Goal: Task Accomplishment & Management: Manage account settings

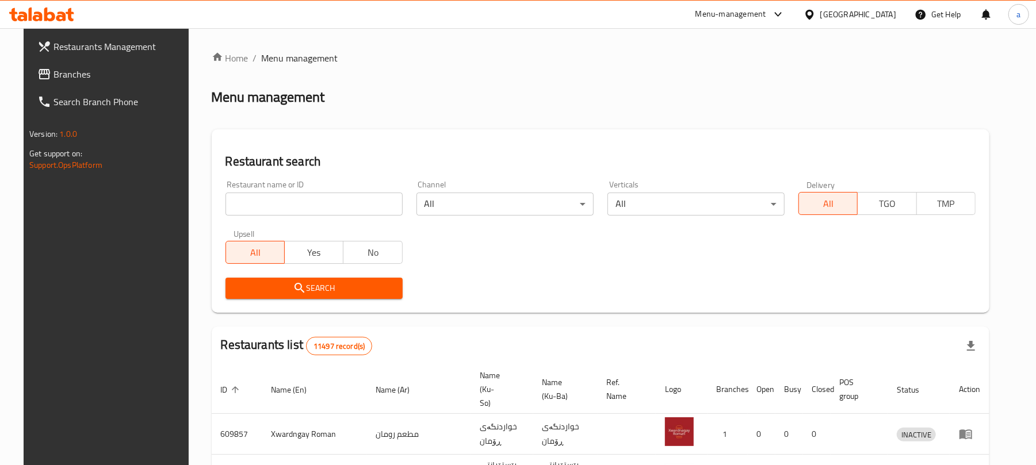
click at [313, 201] on input "search" at bounding box center [313, 204] width 177 height 23
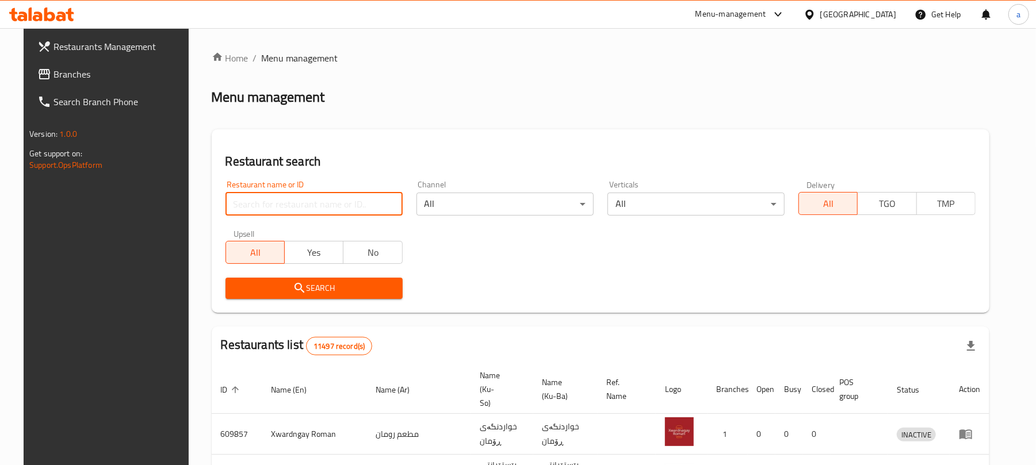
paste input "Harem Sweets"
type input "Harem Sweets"
click button "Search" at bounding box center [313, 288] width 177 height 21
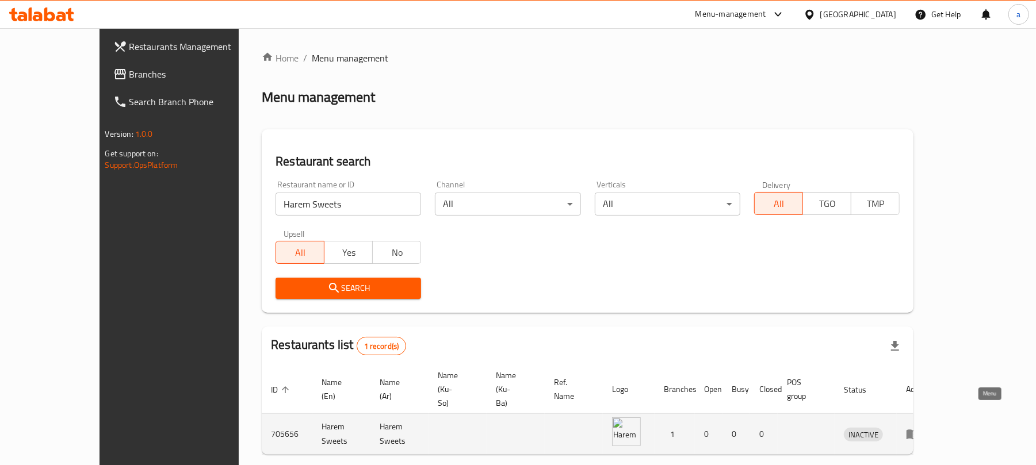
click at [919, 430] on icon "enhanced table" at bounding box center [912, 435] width 13 height 10
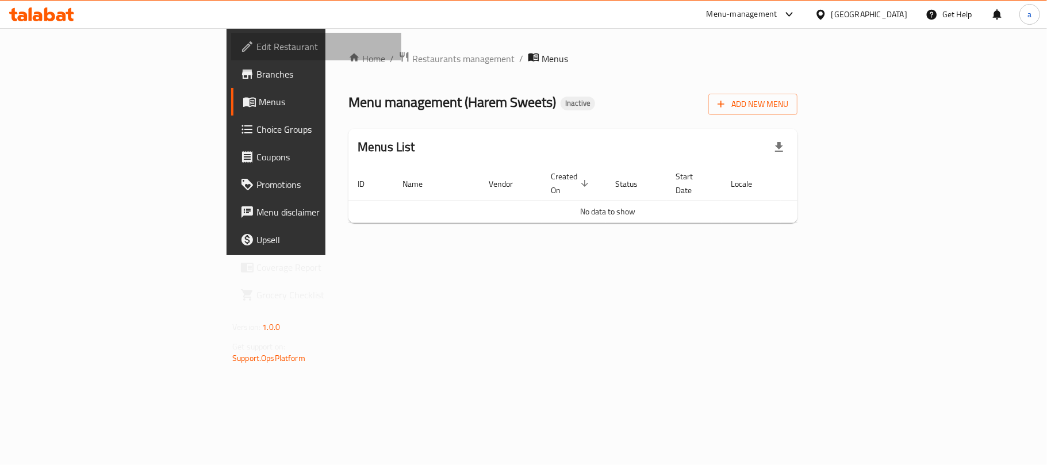
click at [256, 53] on span "Edit Restaurant" at bounding box center [324, 47] width 136 height 14
click at [798, 117] on div "Home / Restaurants management / Menus Menu management ( Harem Sweets ) Inactive…" at bounding box center [572, 141] width 449 height 180
click at [727, 105] on icon "button" at bounding box center [720, 102] width 11 height 11
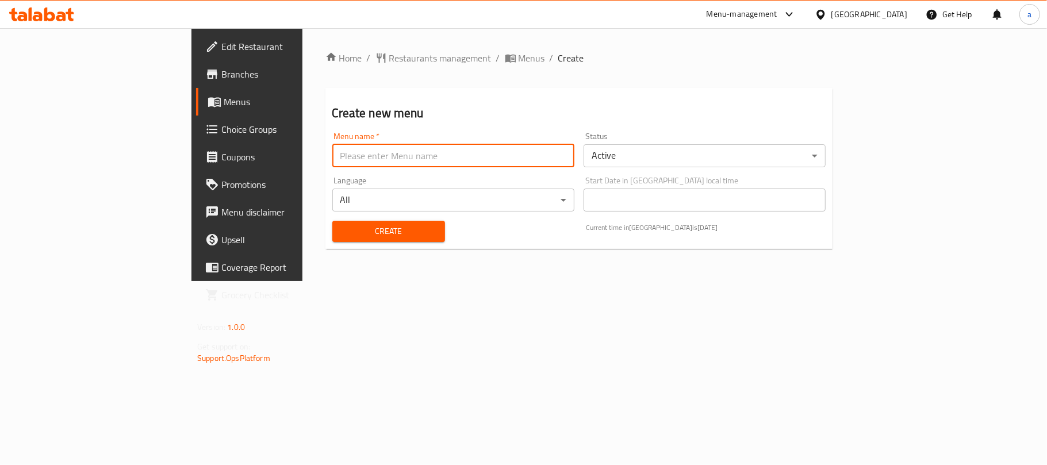
click at [332, 159] on input "text" at bounding box center [453, 155] width 242 height 23
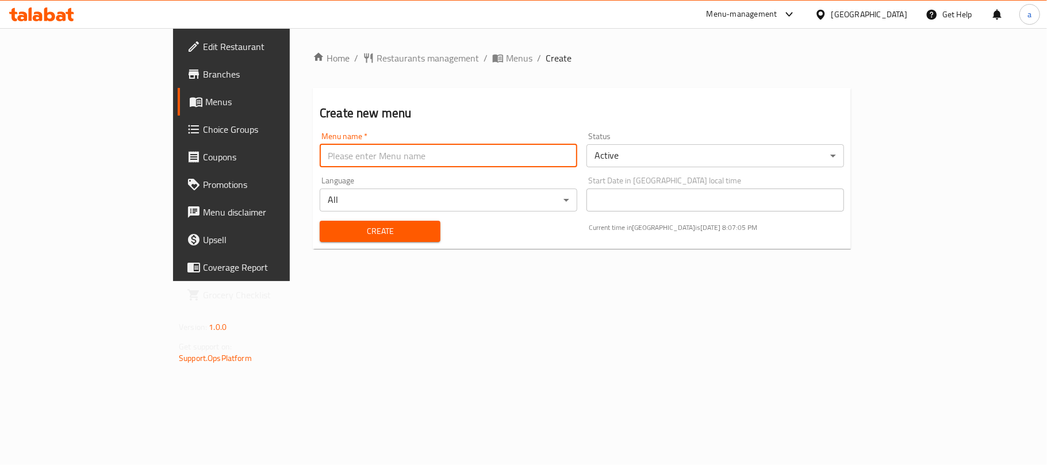
type input "menu"
drag, startPoint x: 270, startPoint y: 159, endPoint x: 140, endPoint y: 173, distance: 130.7
click at [173, 173] on div "Edit Restaurant Branches Menus Choice Groups Coupons Promotions Menu disclaimer…" at bounding box center [523, 154] width 701 height 253
click at [320, 161] on input "text" at bounding box center [449, 155] width 258 height 23
type input "AMAR"
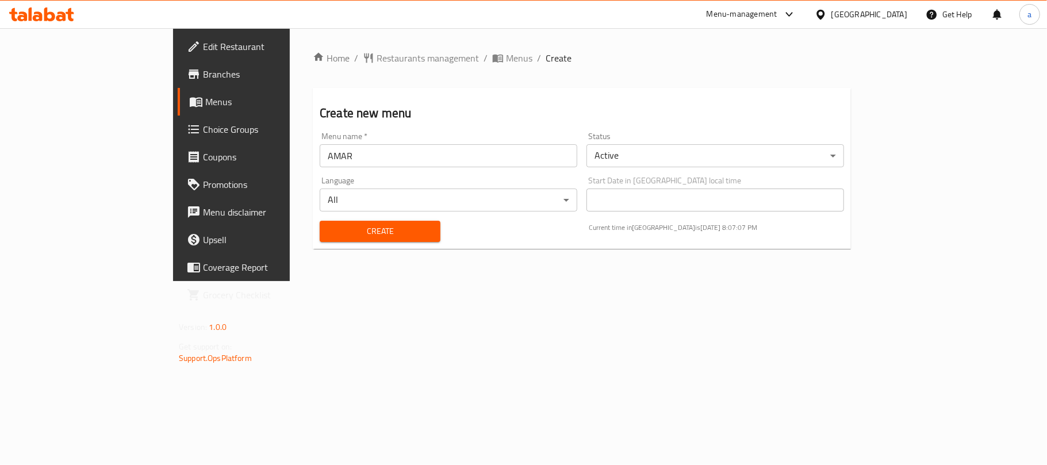
click at [313, 249] on div "Create" at bounding box center [380, 231] width 135 height 35
click at [329, 239] on span "Create" at bounding box center [380, 231] width 102 height 14
click at [506, 59] on span "Menus" at bounding box center [519, 58] width 26 height 14
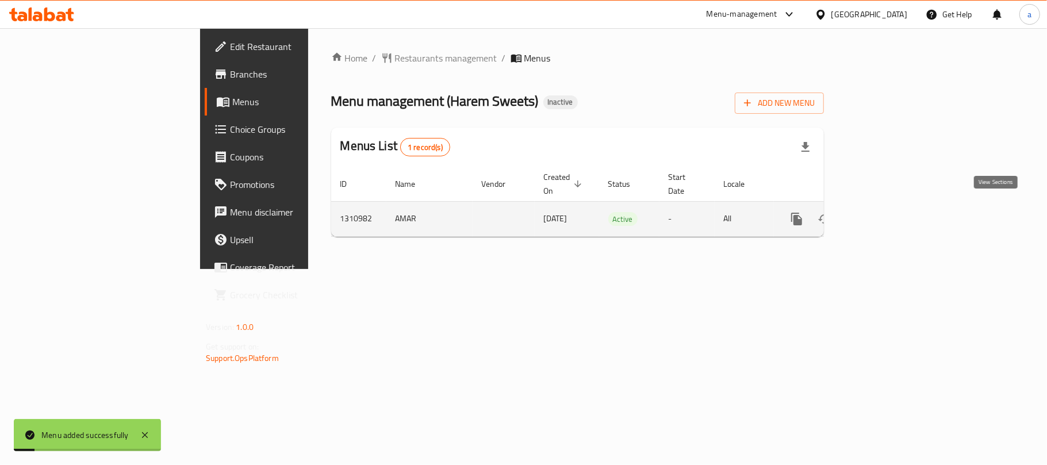
click at [894, 208] on link "enhanced table" at bounding box center [880, 219] width 28 height 28
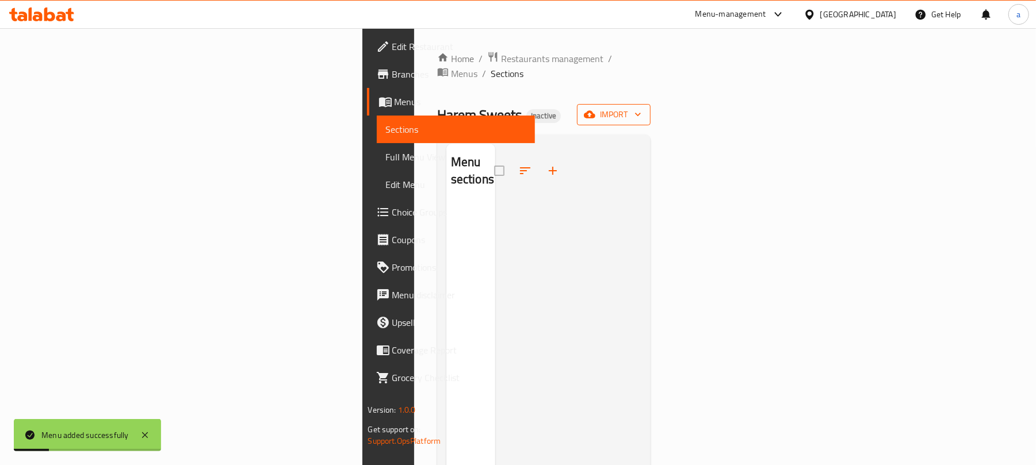
click at [650, 109] on button "import" at bounding box center [614, 114] width 74 height 21
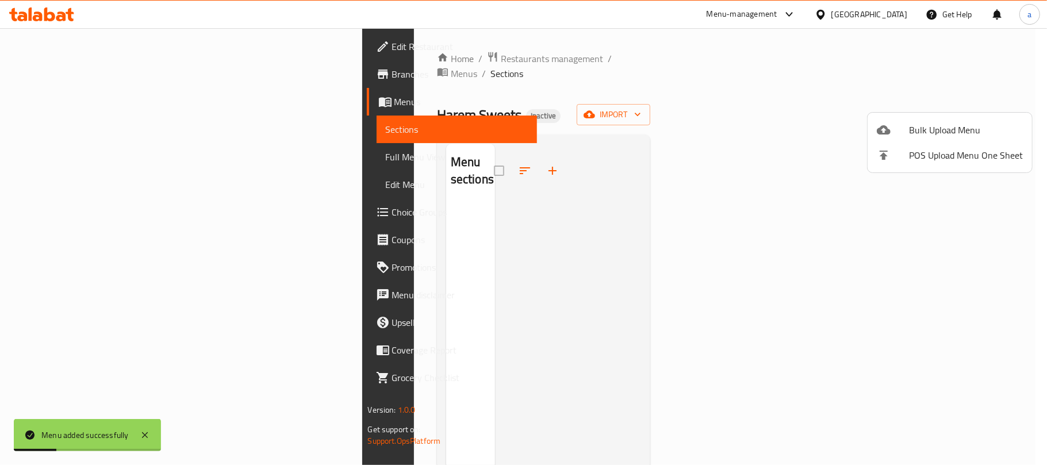
click at [945, 120] on li "Bulk Upload Menu" at bounding box center [950, 129] width 164 height 25
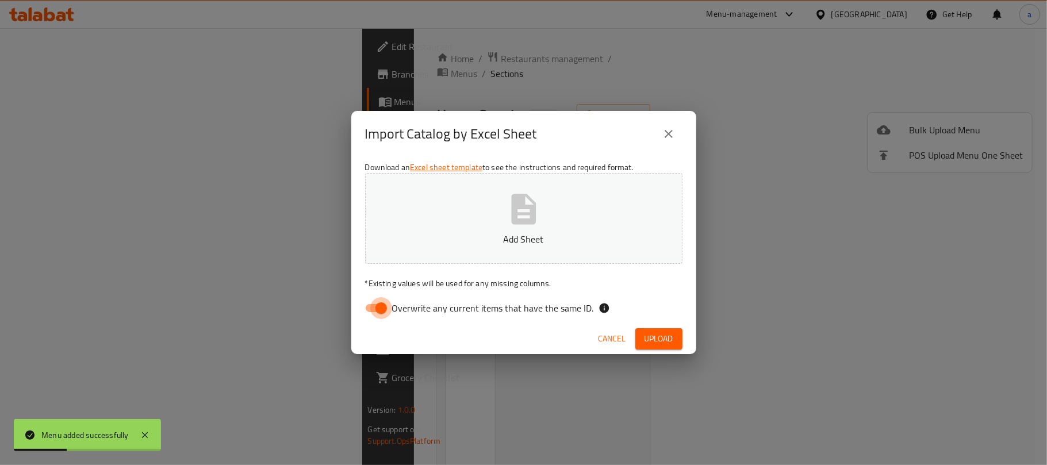
click at [373, 306] on input "Overwrite any current items that have the same ID." at bounding box center [381, 308] width 66 height 22
checkbox input "false"
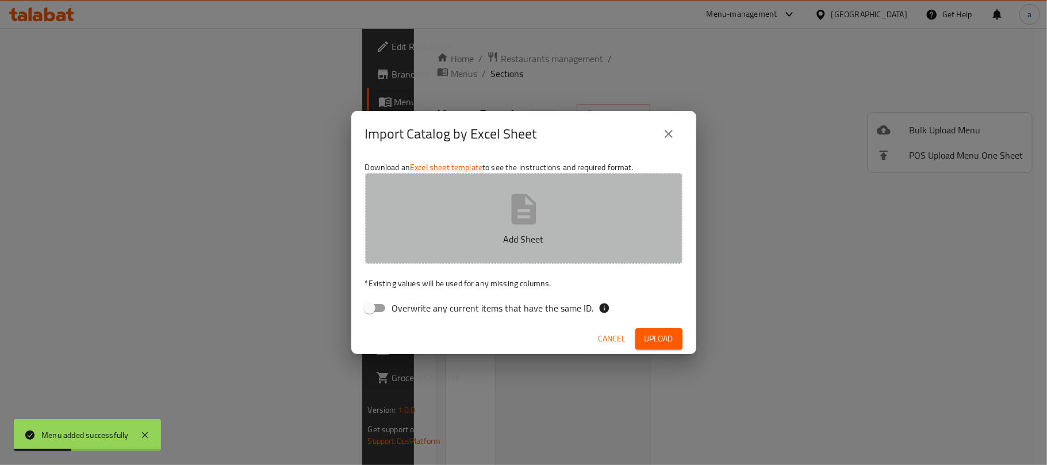
click at [535, 209] on icon "button" at bounding box center [523, 209] width 25 height 30
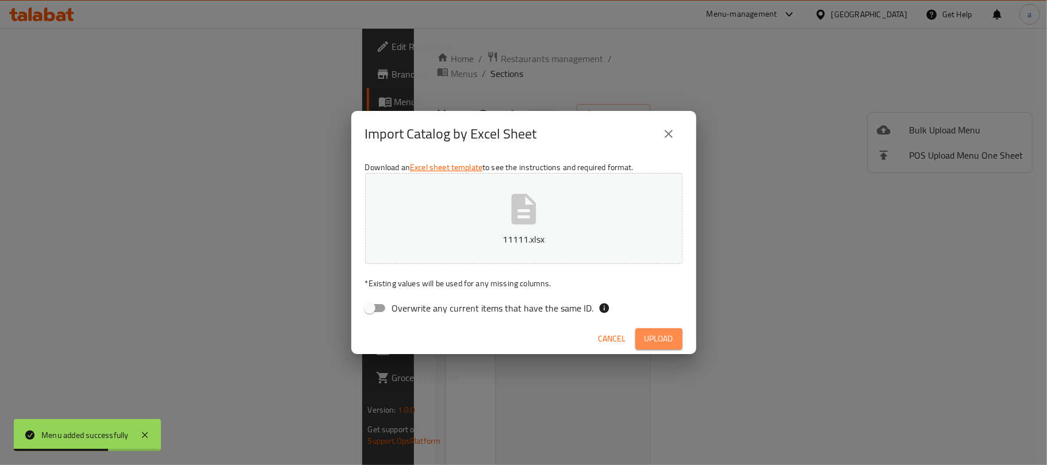
click at [652, 334] on span "Upload" at bounding box center [659, 339] width 29 height 14
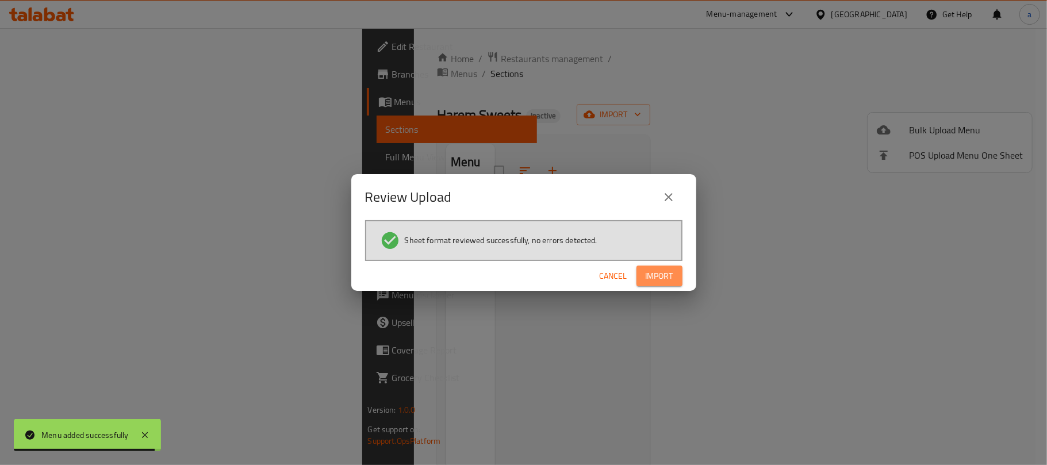
click at [652, 274] on span "Import" at bounding box center [660, 276] width 28 height 14
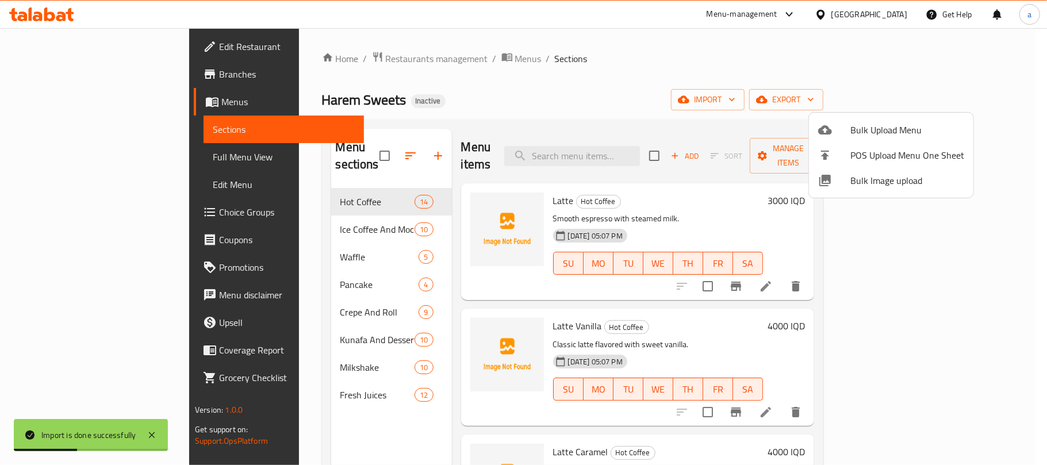
click at [405, 408] on div at bounding box center [523, 232] width 1047 height 465
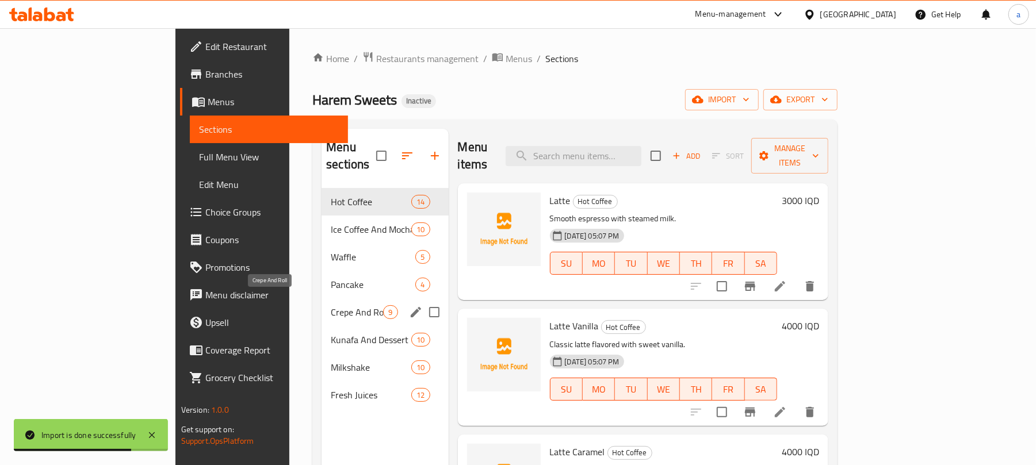
click at [331, 305] on span "Crepe And Roll" at bounding box center [357, 312] width 52 height 14
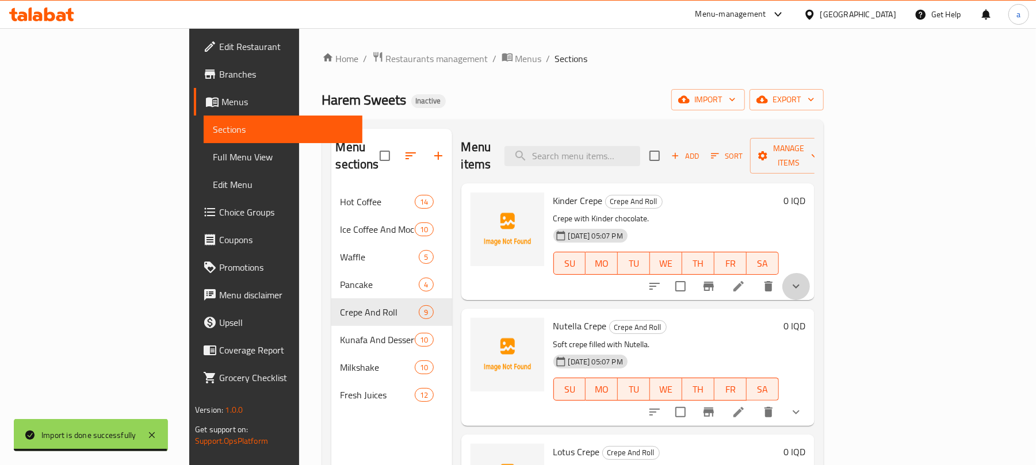
click at [810, 277] on button "show more" at bounding box center [796, 287] width 28 height 28
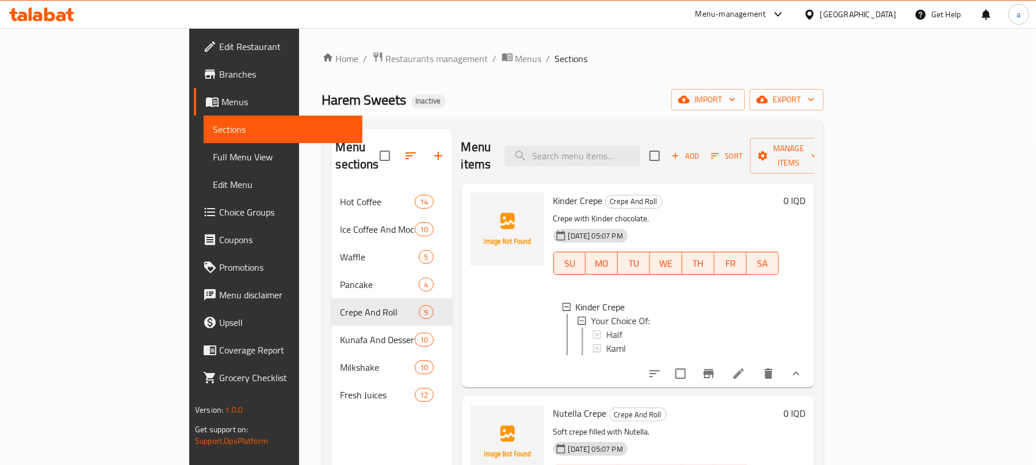
scroll to position [178, 0]
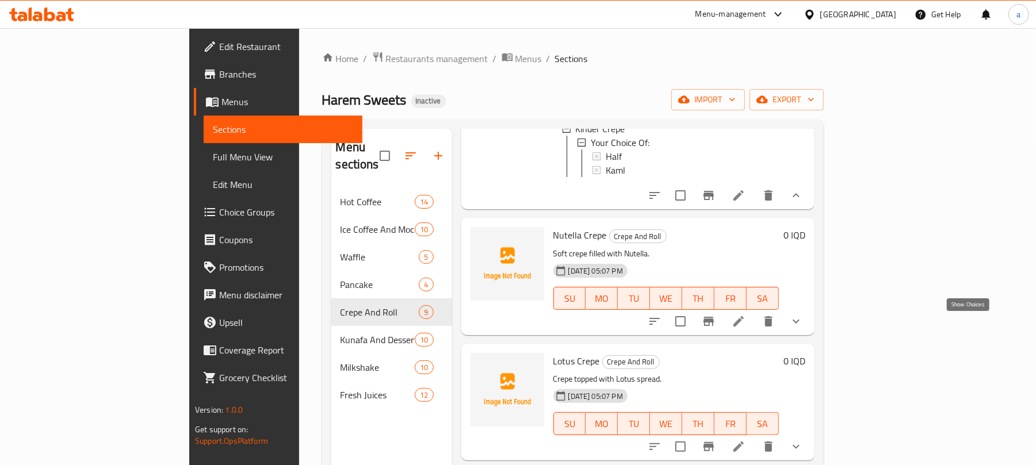
click at [803, 323] on icon "show more" at bounding box center [796, 322] width 14 height 14
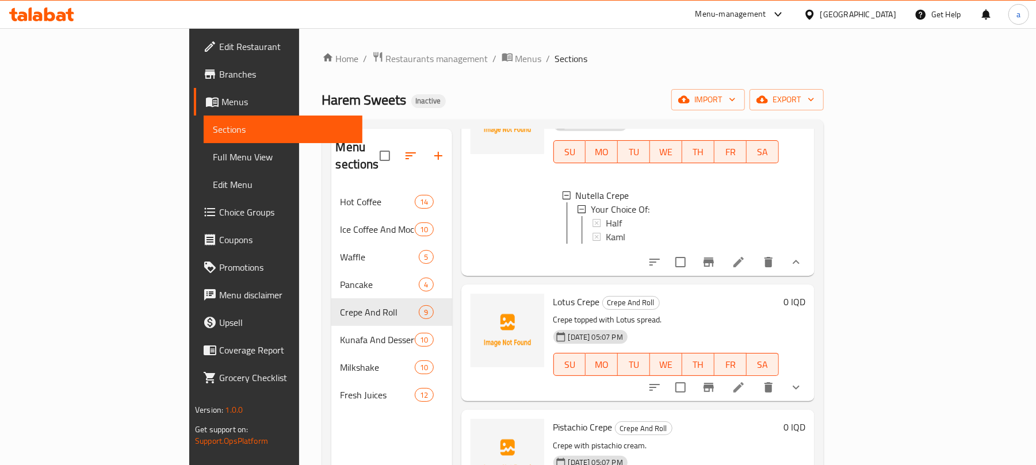
scroll to position [358, 0]
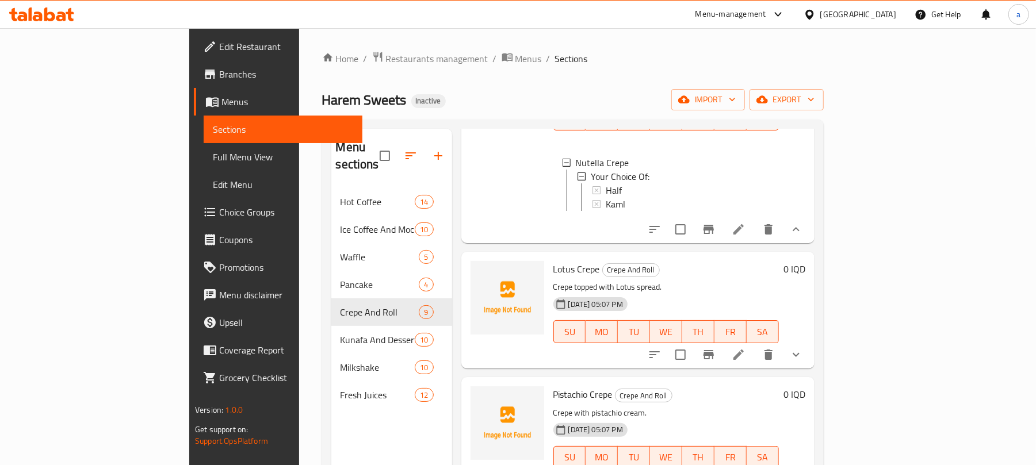
click at [810, 369] on button "show more" at bounding box center [796, 355] width 28 height 28
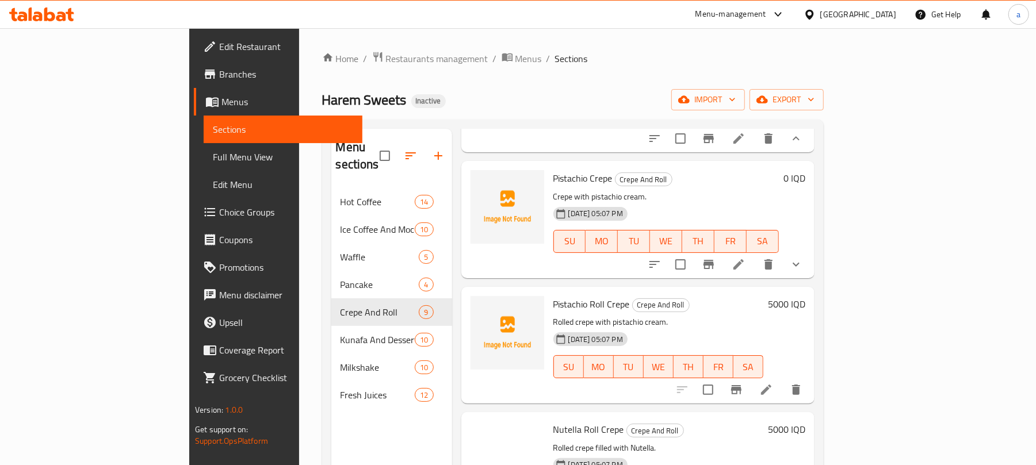
scroll to position [715, 0]
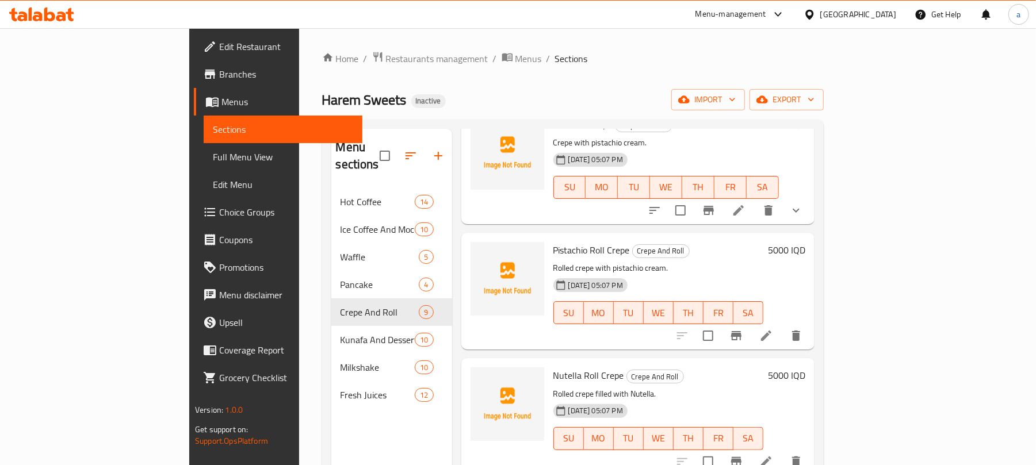
click at [803, 217] on icon "show more" at bounding box center [796, 211] width 14 height 14
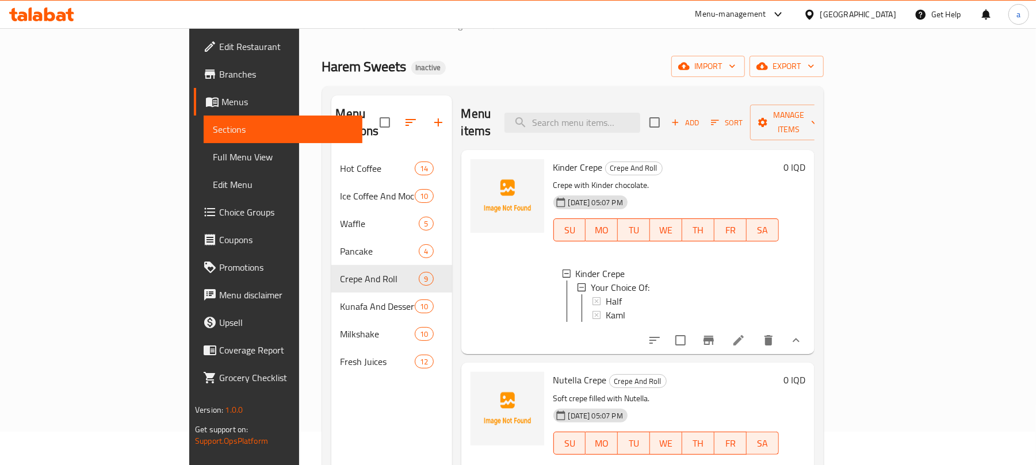
scroll to position [0, 0]
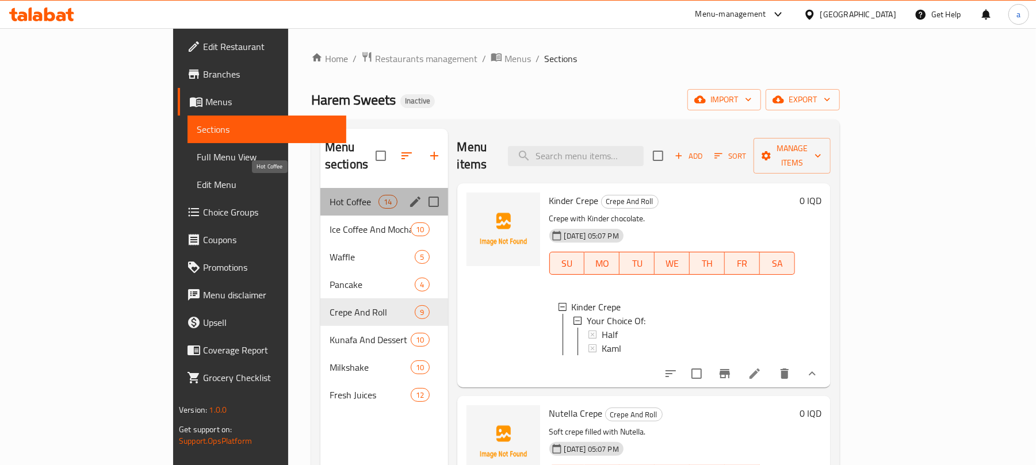
click at [329, 195] on span "Hot Coffee" at bounding box center [353, 202] width 49 height 14
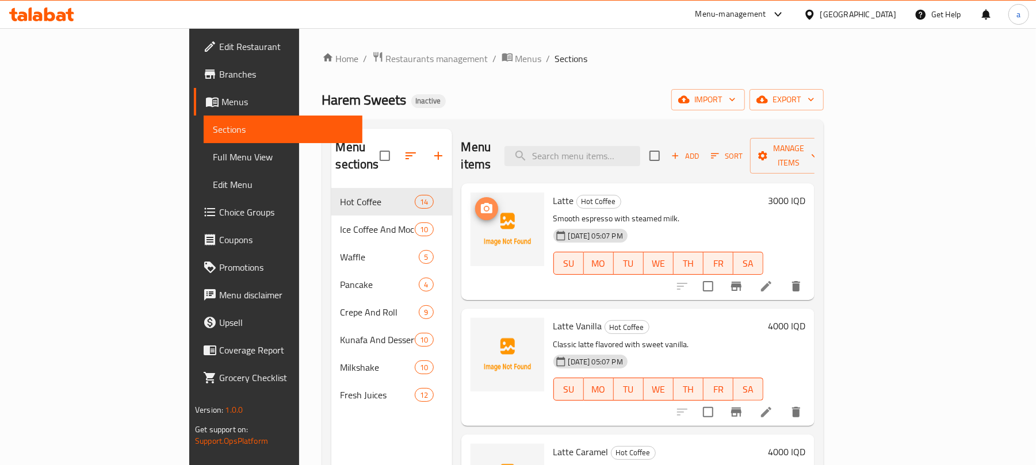
click at [480, 202] on icon "upload picture" at bounding box center [487, 209] width 14 height 14
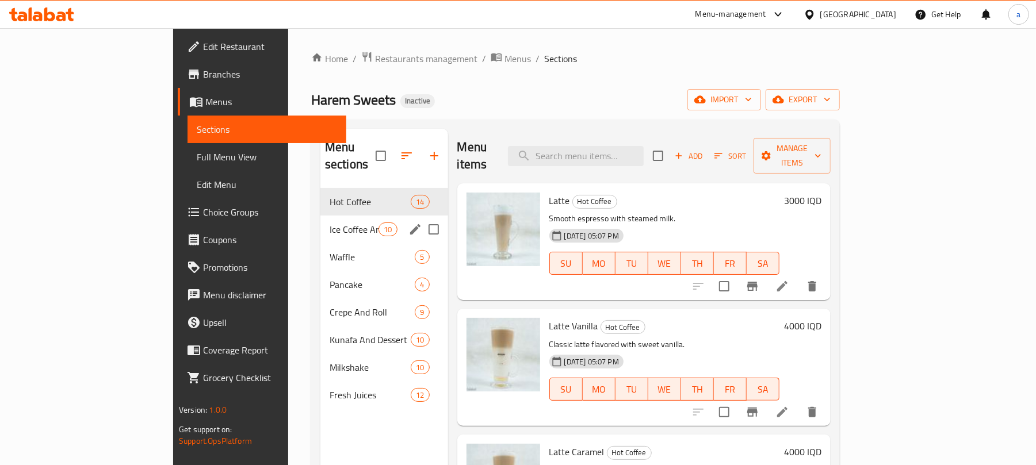
click at [329, 223] on span "Ice Coffee And Mocha" at bounding box center [353, 230] width 49 height 14
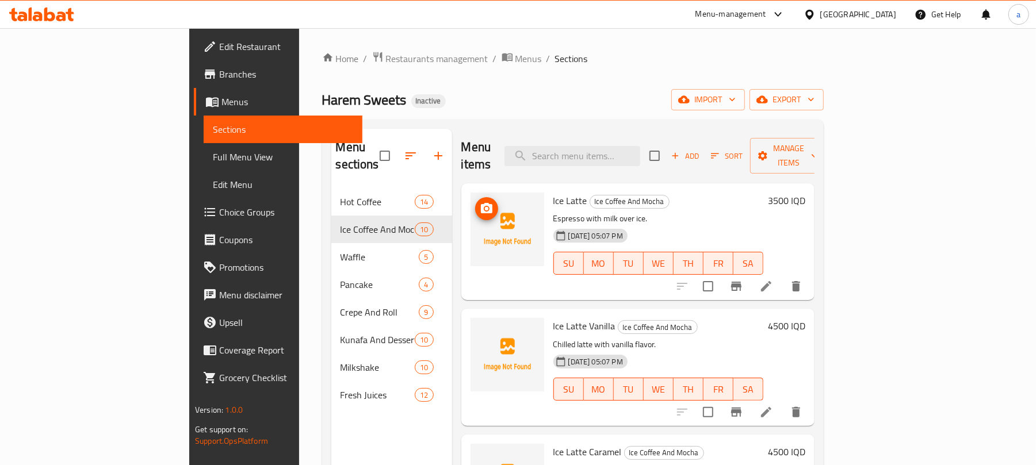
click at [484, 207] on circle "upload picture" at bounding box center [485, 208] width 3 height 3
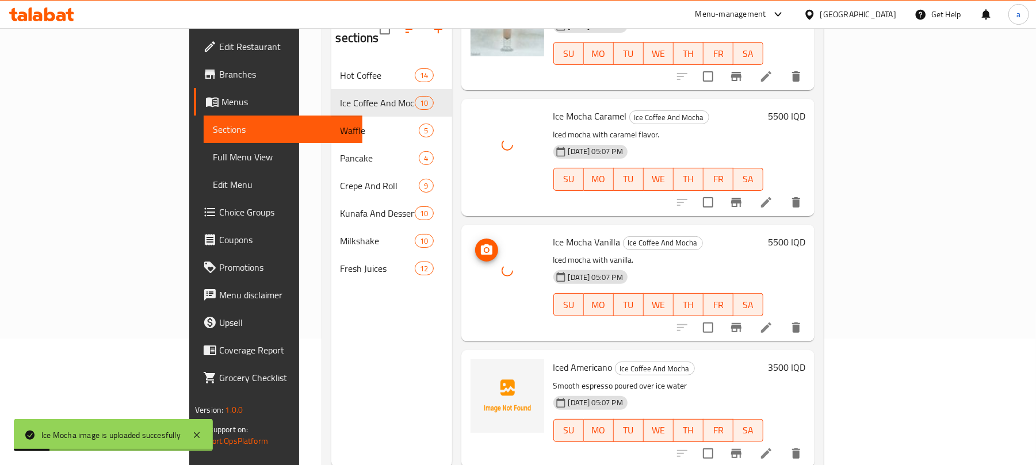
scroll to position [162, 0]
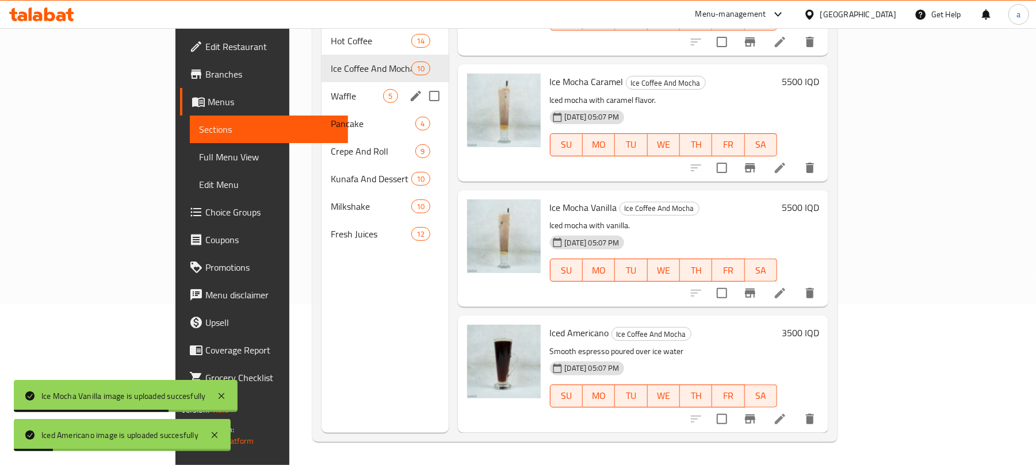
click at [331, 89] on span "Waffle" at bounding box center [357, 96] width 52 height 14
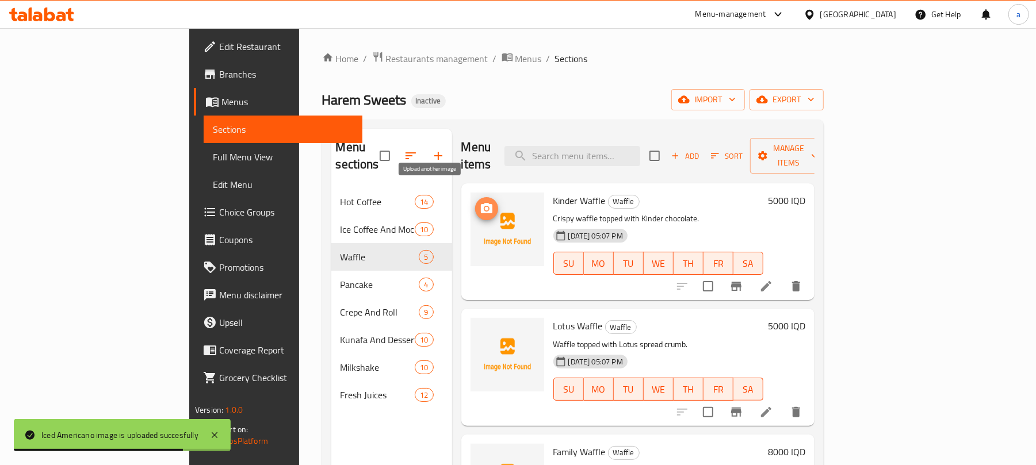
click at [475, 202] on span "upload picture" at bounding box center [486, 209] width 23 height 14
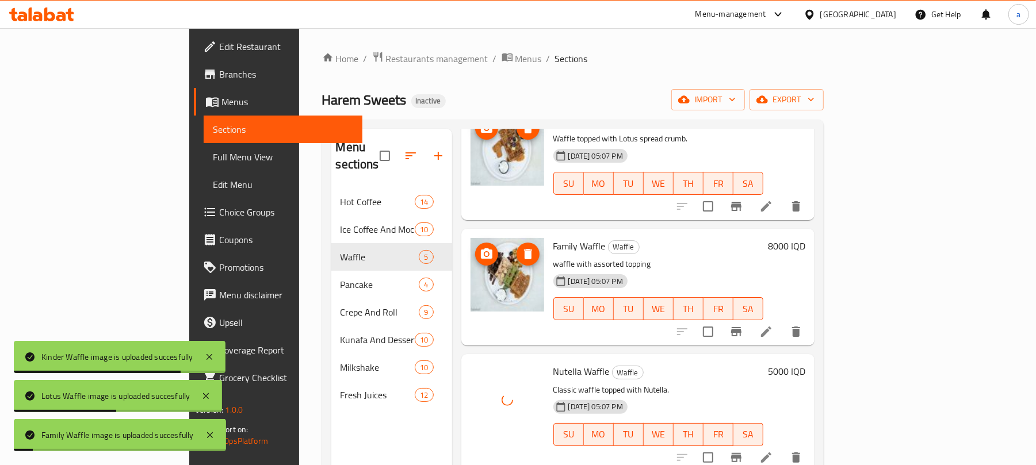
scroll to position [162, 0]
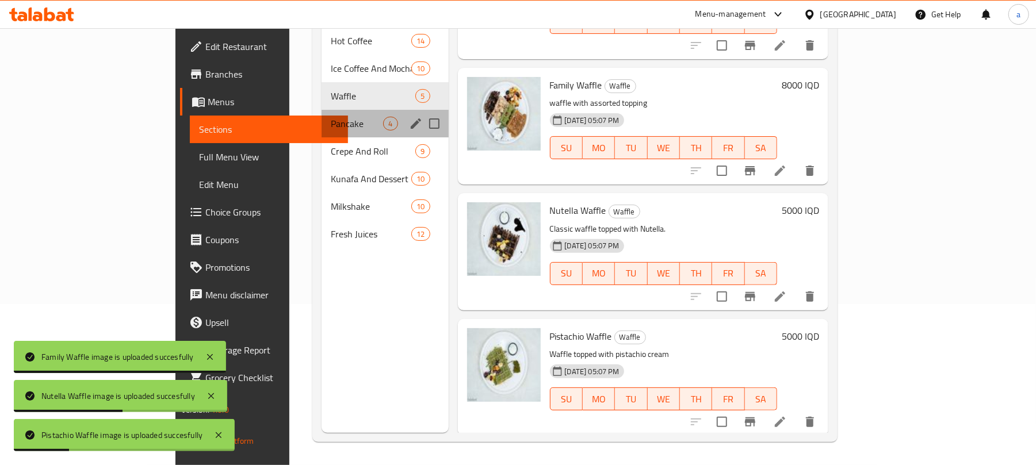
click at [321, 110] on div "Pancake 4" at bounding box center [384, 124] width 126 height 28
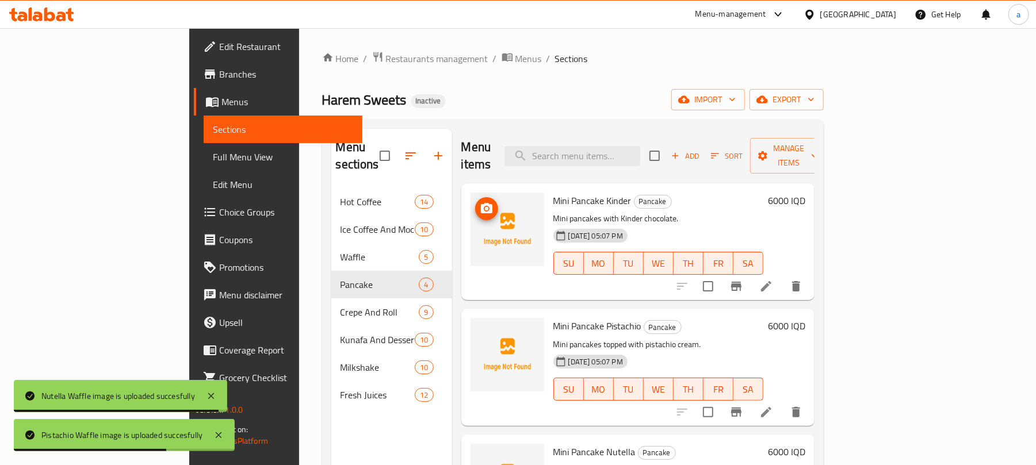
click at [475, 202] on span "upload picture" at bounding box center [486, 209] width 23 height 14
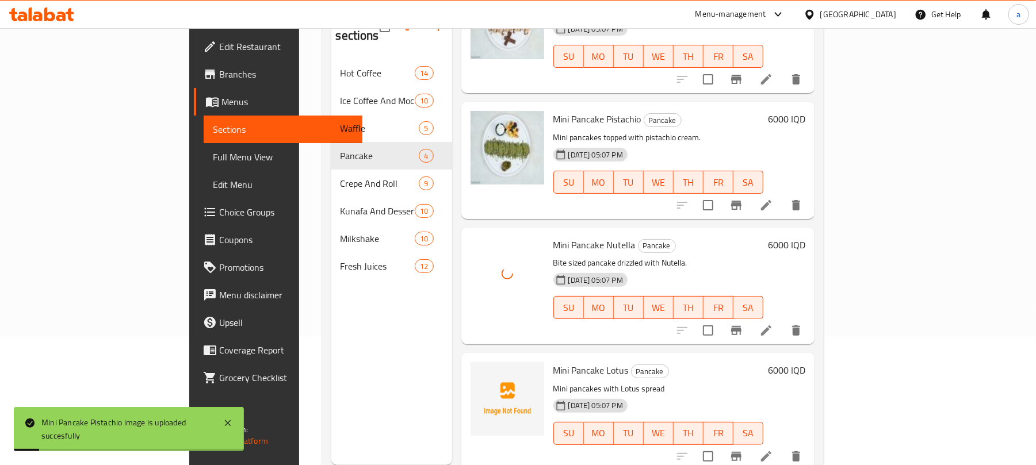
scroll to position [162, 0]
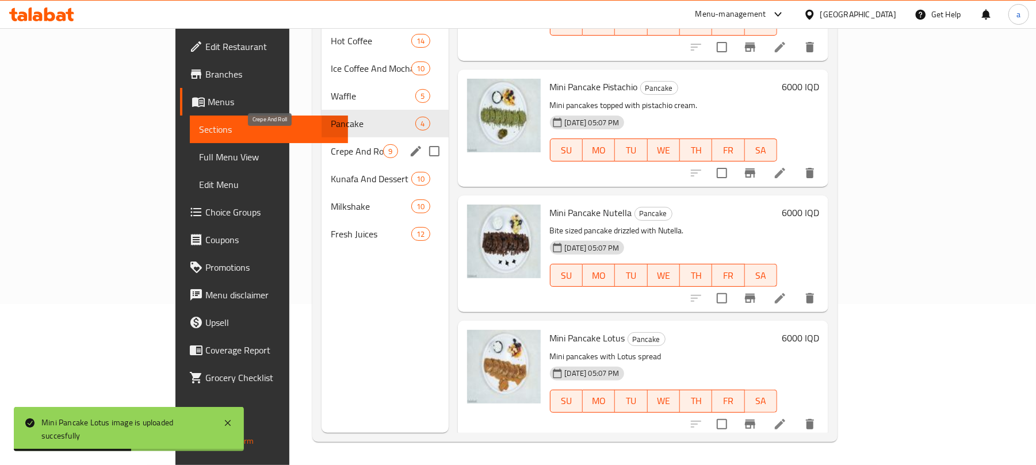
click at [331, 144] on span "Crepe And Roll" at bounding box center [357, 151] width 52 height 14
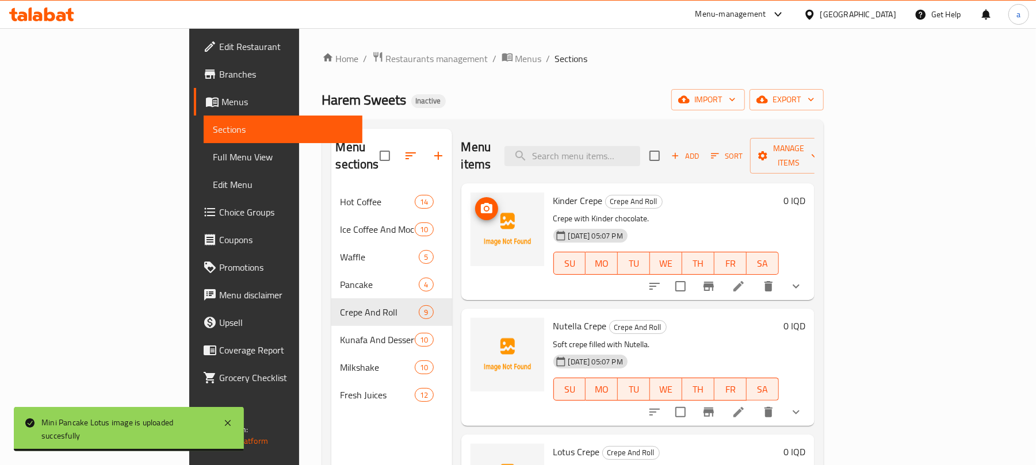
click at [475, 202] on span "upload picture" at bounding box center [486, 209] width 23 height 14
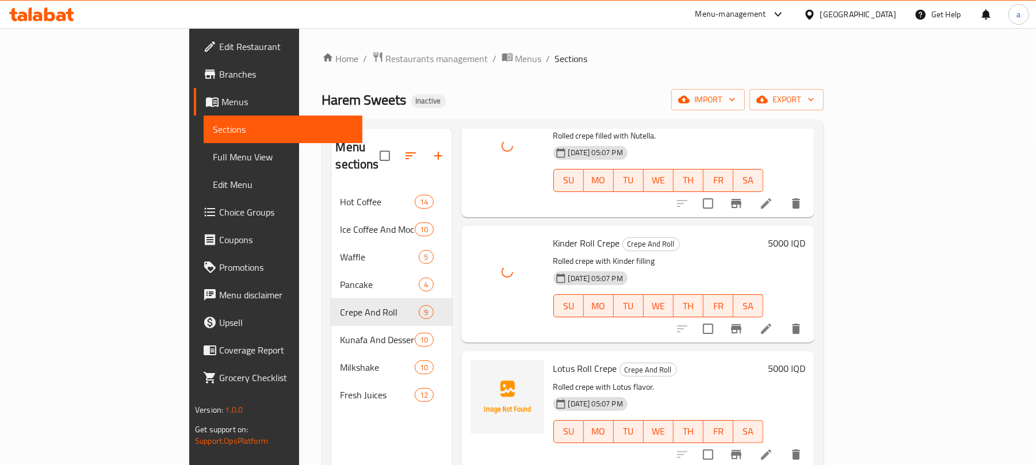
scroll to position [162, 0]
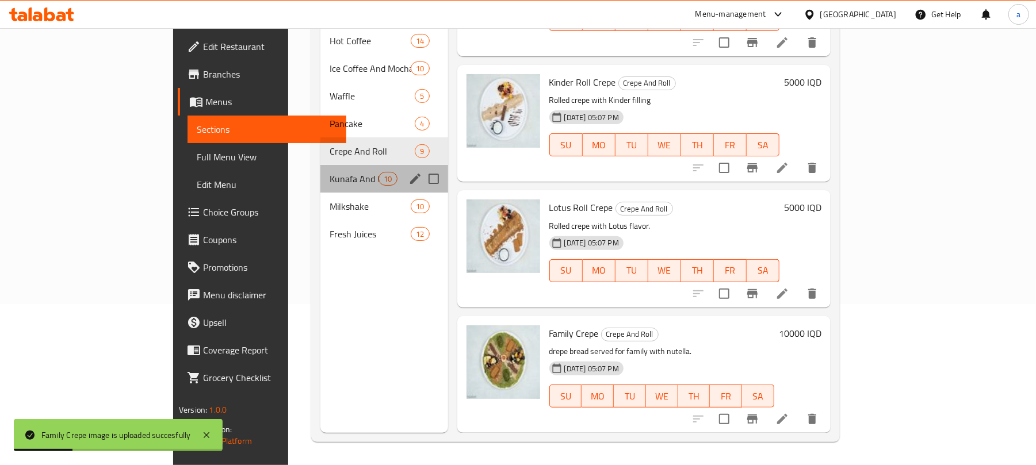
click at [329, 175] on span "Kunafa And Dessert" at bounding box center [353, 179] width 49 height 14
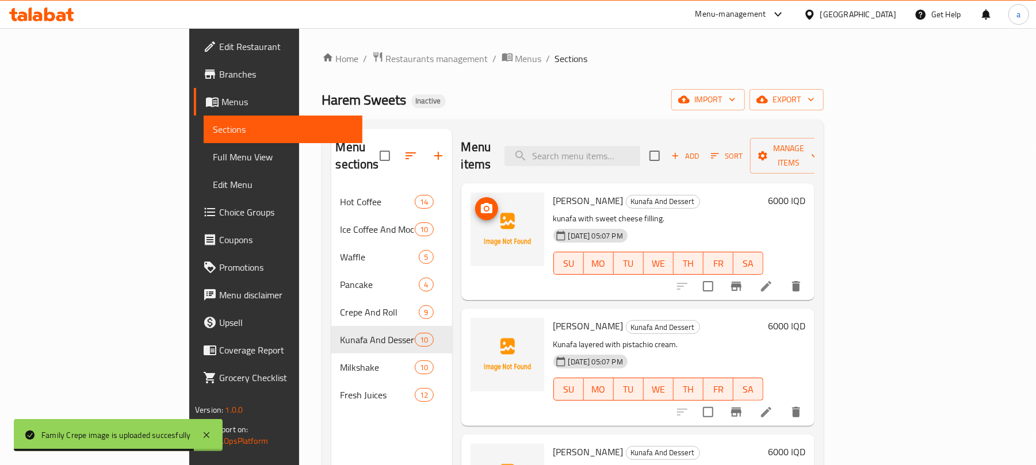
click at [480, 202] on icon "upload picture" at bounding box center [487, 209] width 14 height 14
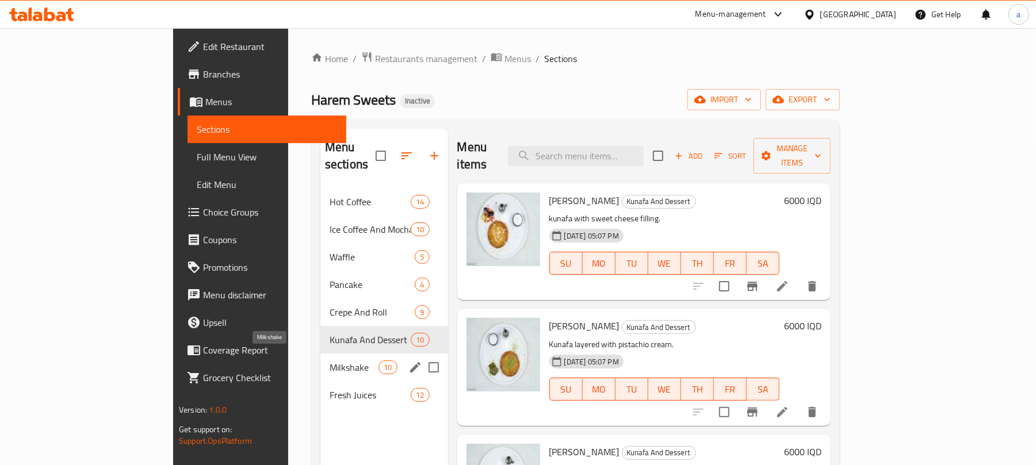
click at [329, 361] on span "Milkshake" at bounding box center [353, 368] width 49 height 14
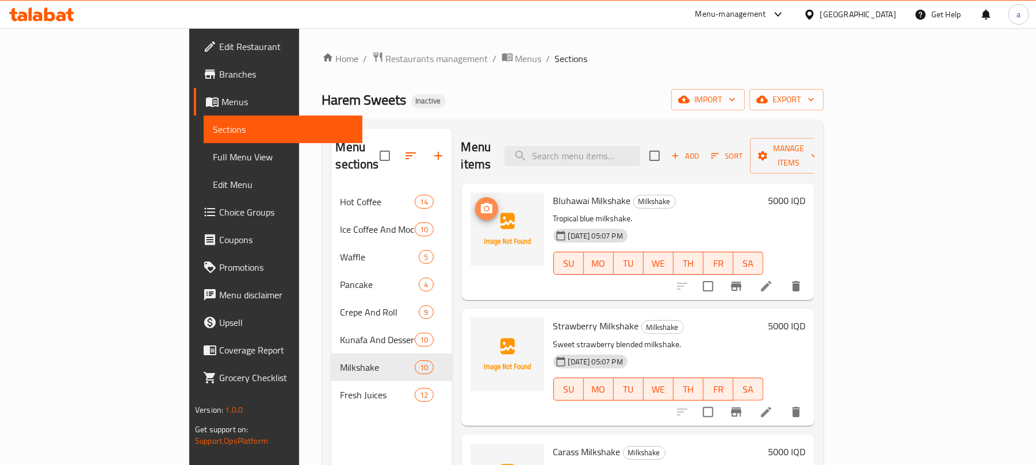
drag, startPoint x: 444, startPoint y: 189, endPoint x: 450, endPoint y: 191, distance: 5.9
click at [475, 202] on span "upload picture" at bounding box center [486, 209] width 23 height 14
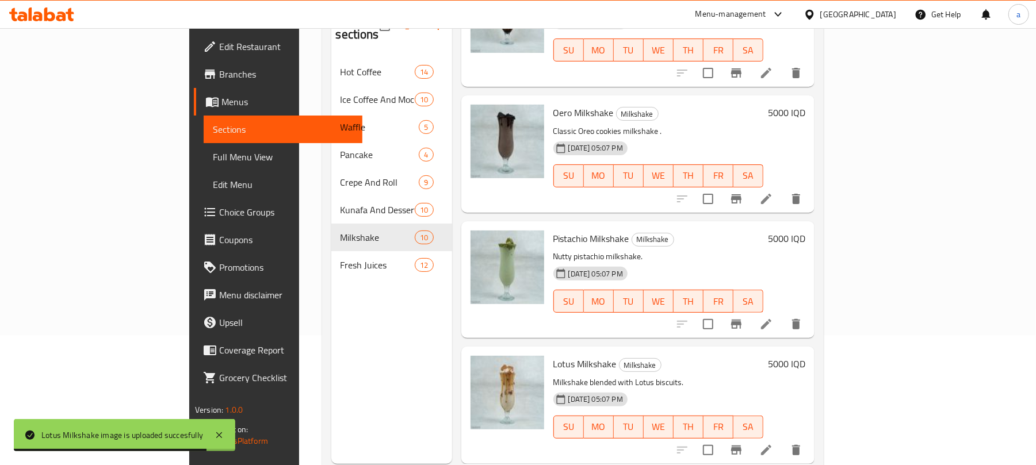
scroll to position [162, 0]
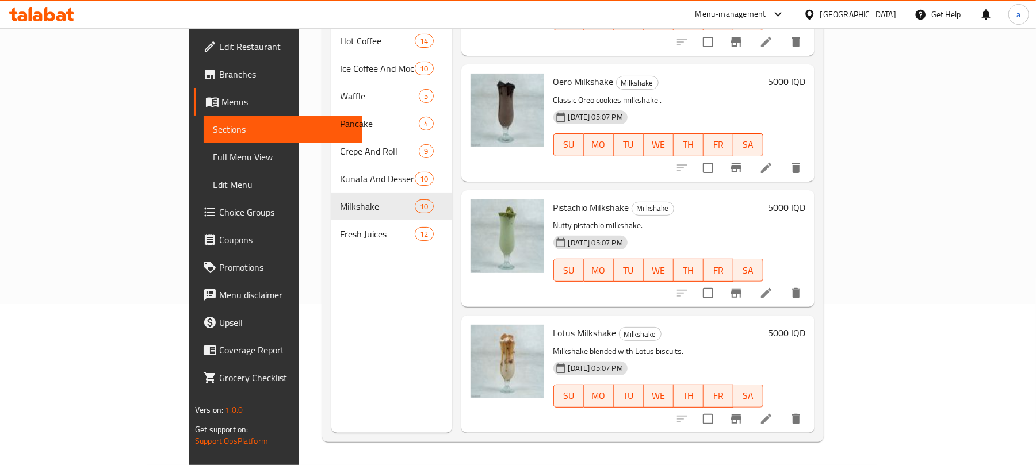
click at [773, 161] on icon at bounding box center [766, 168] width 14 height 14
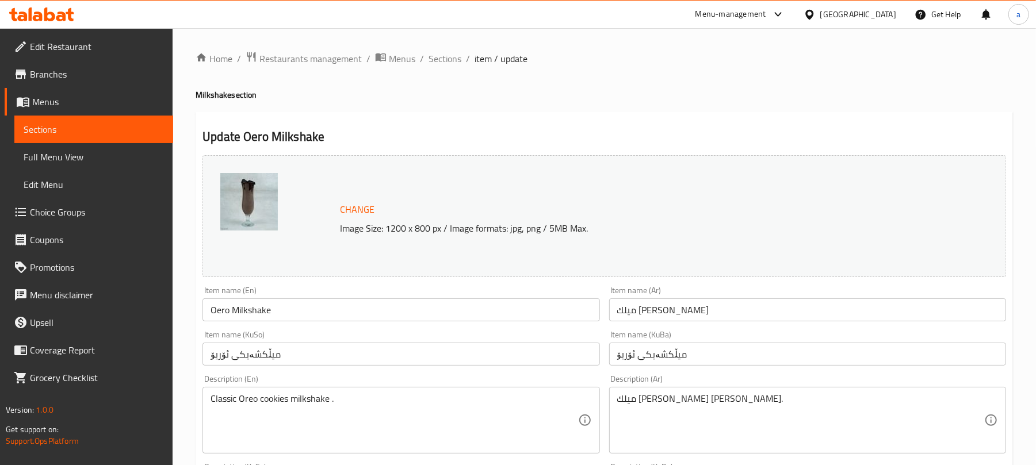
click at [221, 321] on input "Oero Milkshake" at bounding box center [400, 309] width 397 height 23
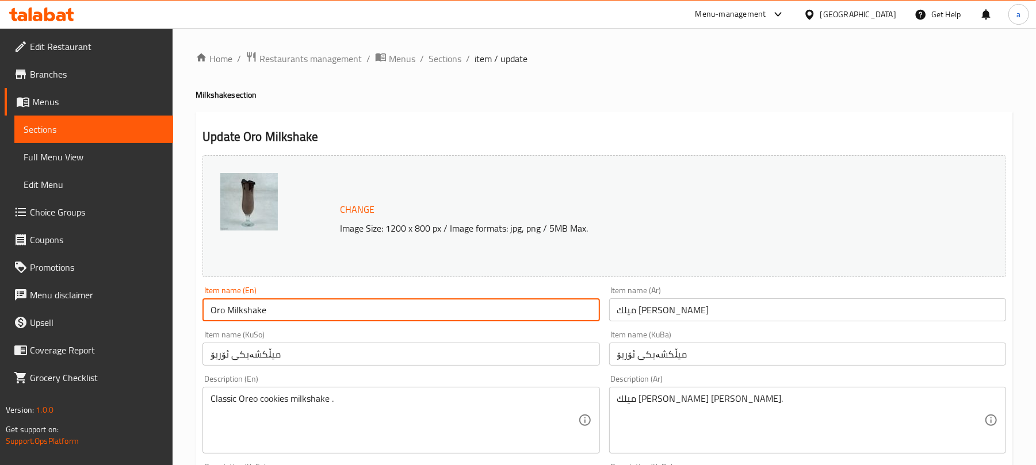
click at [221, 321] on input "Oro Milkshake" at bounding box center [400, 309] width 397 height 23
click at [297, 309] on input "Oreo Milkshake" at bounding box center [400, 309] width 397 height 23
type input "Oreo Milkshake"
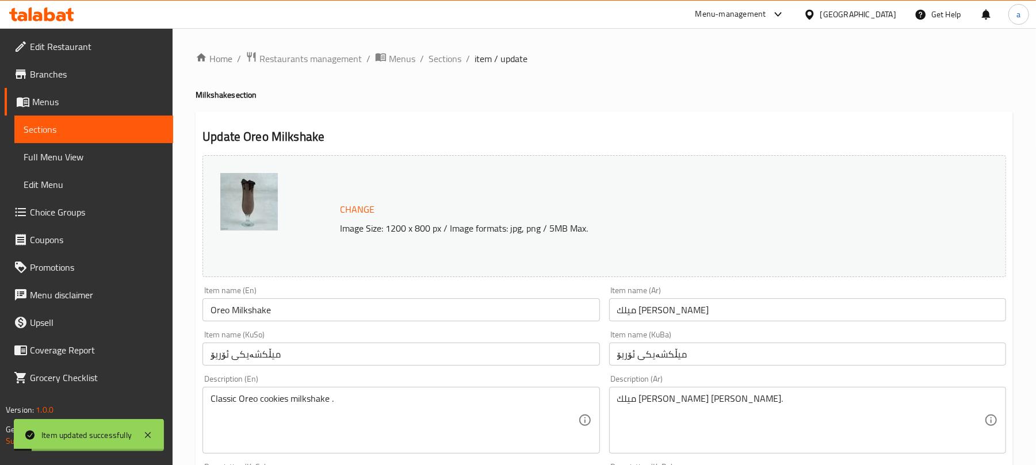
drag, startPoint x: 456, startPoint y: 53, endPoint x: 525, endPoint y: 116, distance: 93.6
click at [456, 52] on span "Sections" at bounding box center [444, 59] width 33 height 14
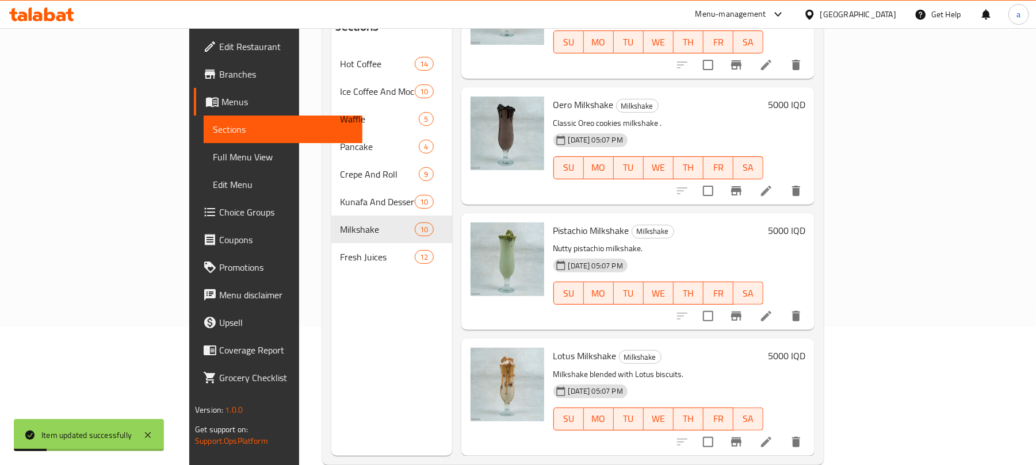
scroll to position [162, 0]
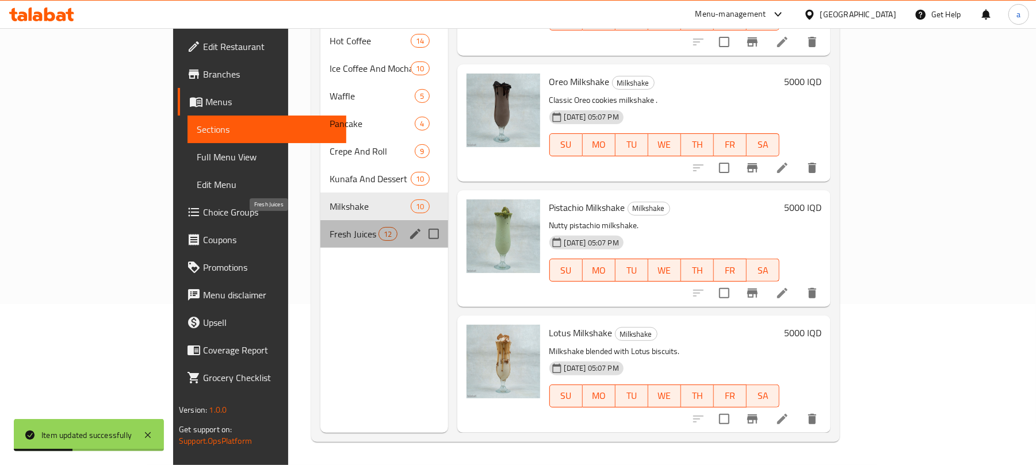
click at [329, 227] on span "Fresh Juices" at bounding box center [353, 234] width 49 height 14
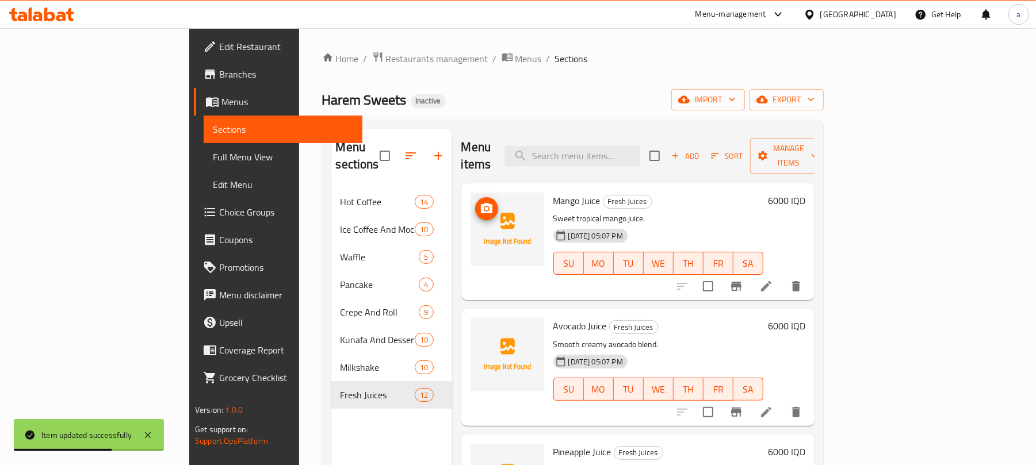
click at [481, 203] on icon "upload picture" at bounding box center [486, 208] width 11 height 10
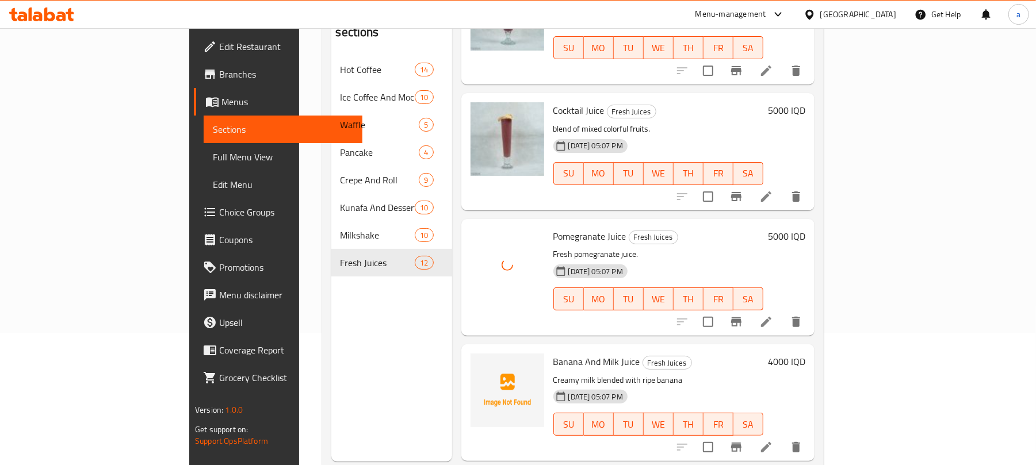
scroll to position [162, 0]
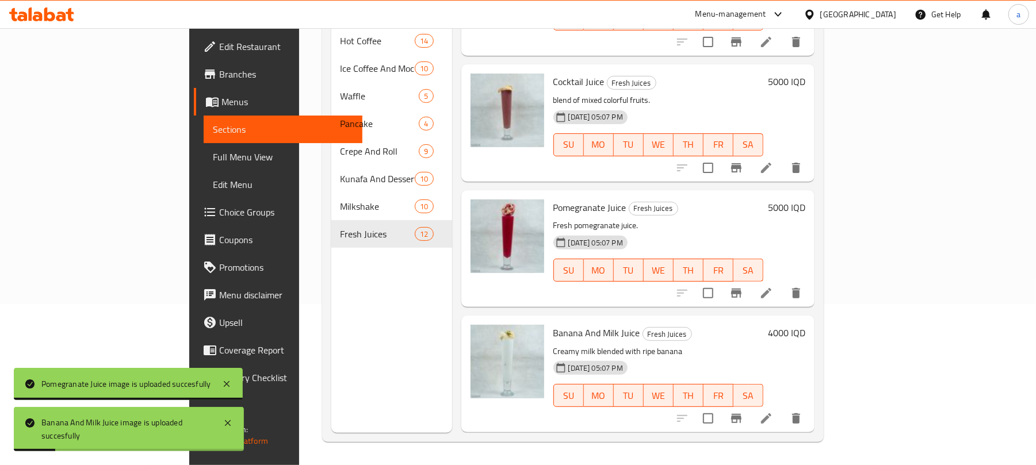
click at [213, 152] on span "Full Menu View" at bounding box center [283, 157] width 140 height 14
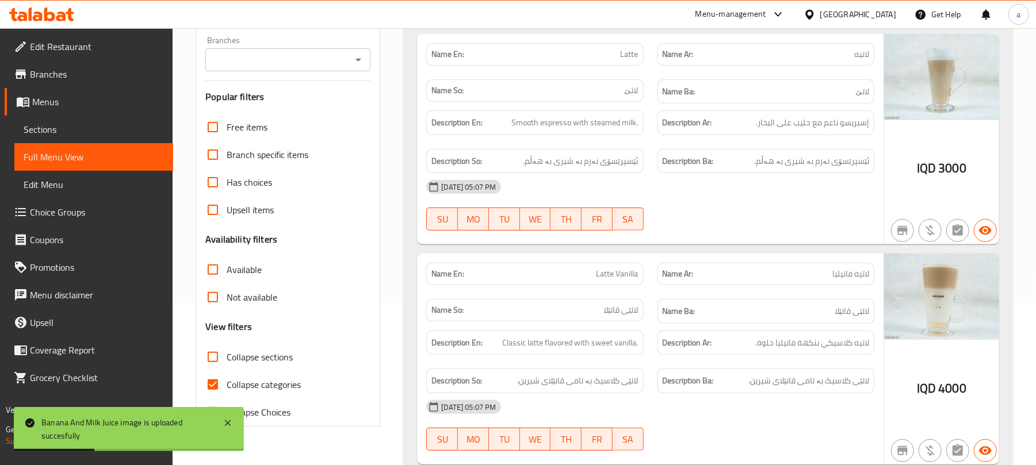
click at [359, 62] on icon "Open" at bounding box center [358, 60] width 6 height 3
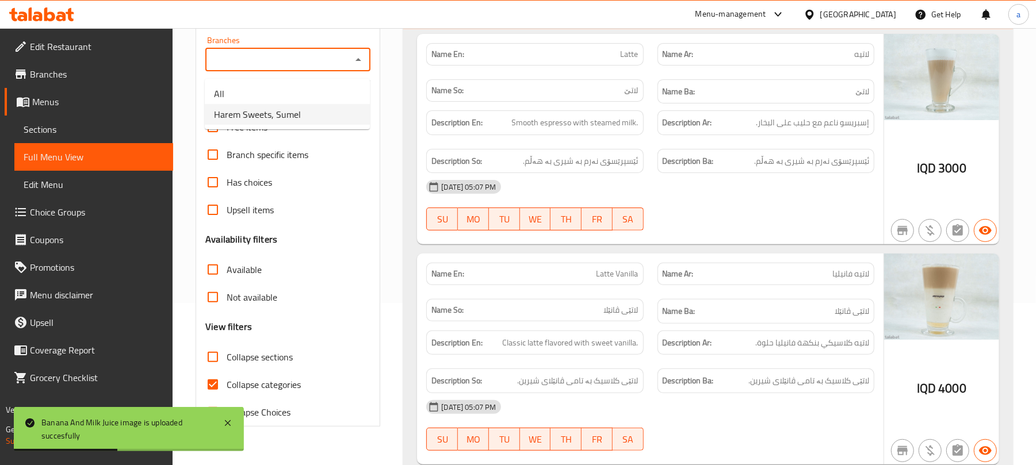
click at [281, 116] on span "Harem Sweets, Sumel" at bounding box center [257, 115] width 87 height 14
type input "Harem Sweets, Sumel"
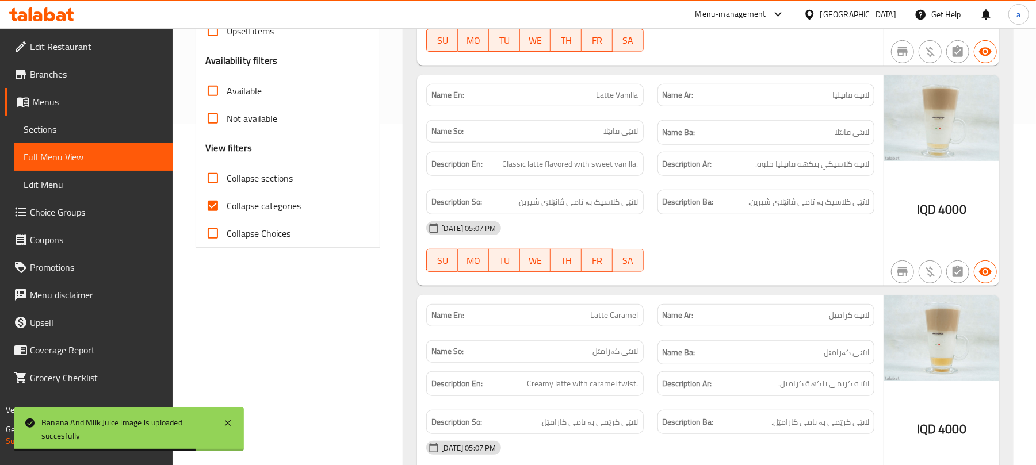
click at [203, 220] on input "Collapse categories" at bounding box center [213, 206] width 28 height 28
checkbox input "false"
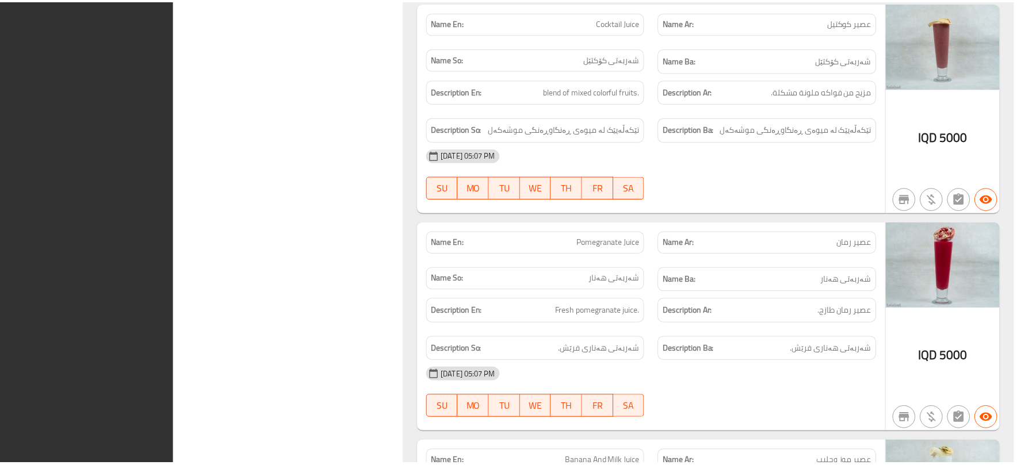
scroll to position [17429, 0]
